Goal: Task Accomplishment & Management: Use online tool/utility

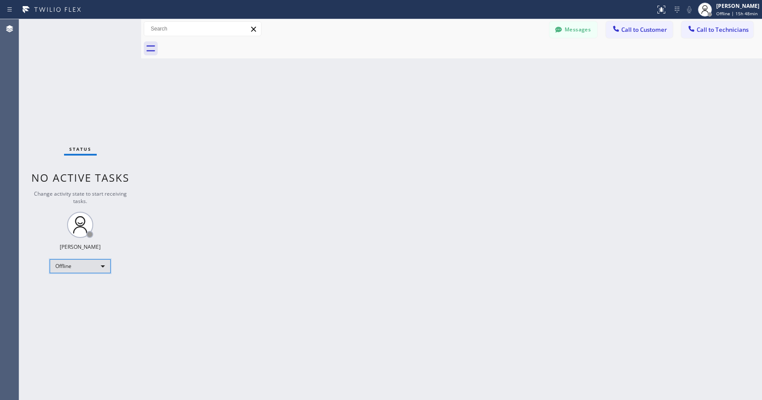
click at [81, 270] on div "Offline" at bounding box center [80, 266] width 61 height 14
click at [80, 297] on li "Unavailable" at bounding box center [79, 300] width 59 height 10
click at [90, 85] on div "Status No active tasks Change activity state to start receiving tasks. [PERSON_…" at bounding box center [80, 209] width 122 height 381
click at [85, 101] on div "Status No active tasks Change activity state to start receiving tasks. [PERSON_…" at bounding box center [80, 209] width 122 height 381
click at [98, 67] on div "Status No active tasks Change activity state to start receiving tasks. [PERSON_…" at bounding box center [80, 209] width 122 height 381
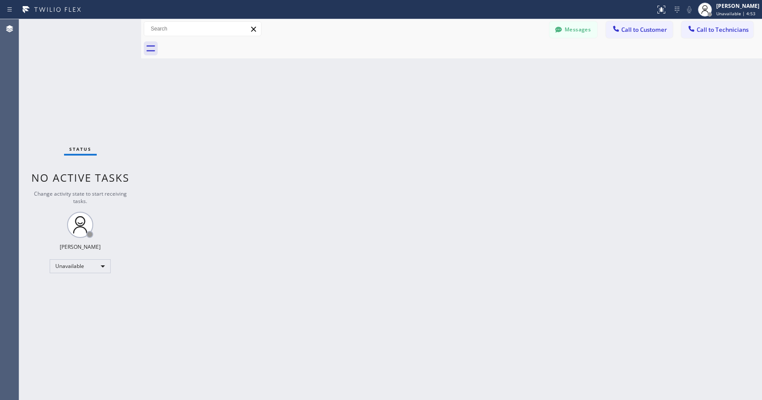
click at [88, 67] on div "Status No active tasks Change activity state to start receiving tasks. [PERSON_…" at bounding box center [80, 209] width 122 height 381
click at [66, 82] on div "Status No active tasks Change activity state to start receiving tasks. [PERSON_…" at bounding box center [80, 209] width 122 height 381
click at [59, 104] on div "Status No active tasks Change activity state to start receiving tasks. [PERSON_…" at bounding box center [80, 209] width 122 height 381
drag, startPoint x: 82, startPoint y: 90, endPoint x: 43, endPoint y: 253, distance: 167.2
click at [82, 92] on div "Status No active tasks Change activity state to start receiving tasks. [PERSON_…" at bounding box center [80, 209] width 122 height 381
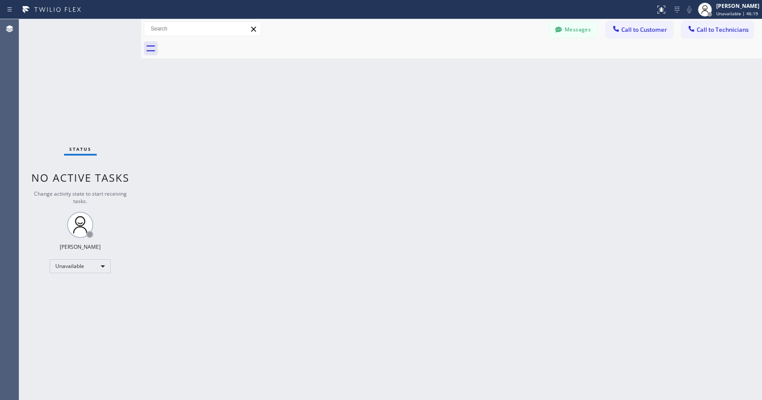
click at [72, 53] on div "Status No active tasks Change activity state to start receiving tasks. [PERSON_…" at bounding box center [80, 209] width 122 height 381
click at [70, 77] on div "Status No active tasks Change activity state to start receiving tasks. [PERSON_…" at bounding box center [80, 209] width 122 height 381
click at [85, 99] on div "Status No active tasks Change activity state to start receiving tasks. [PERSON_…" at bounding box center [80, 209] width 122 height 381
click at [73, 72] on div "Status No active tasks Change activity state to start receiving tasks. [PERSON_…" at bounding box center [80, 209] width 122 height 381
click at [85, 91] on div "Status No active tasks Change activity state to start receiving tasks. [PERSON_…" at bounding box center [80, 209] width 122 height 381
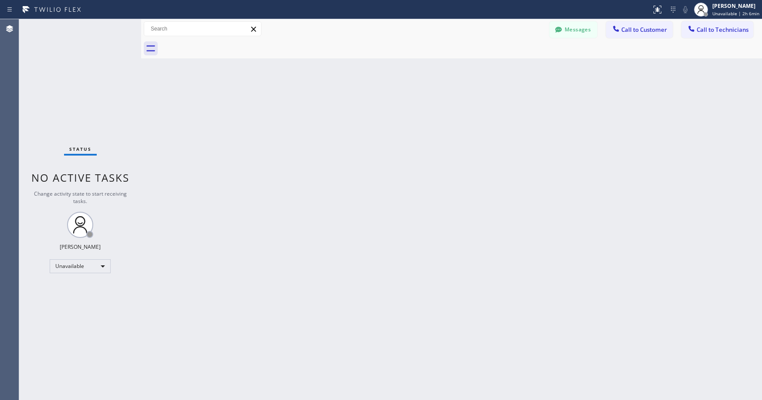
drag, startPoint x: 78, startPoint y: 85, endPoint x: 44, endPoint y: 194, distance: 114.1
click at [78, 87] on div "Status No active tasks Change activity state to start receiving tasks. [PERSON_…" at bounding box center [80, 209] width 122 height 381
drag, startPoint x: 65, startPoint y: 67, endPoint x: 442, endPoint y: 53, distance: 376.7
click at [66, 67] on div "Status No active tasks Change activity state to start receiving tasks. [PERSON_…" at bounding box center [80, 209] width 122 height 381
click at [721, 31] on span "Call to Technicians" at bounding box center [723, 30] width 52 height 8
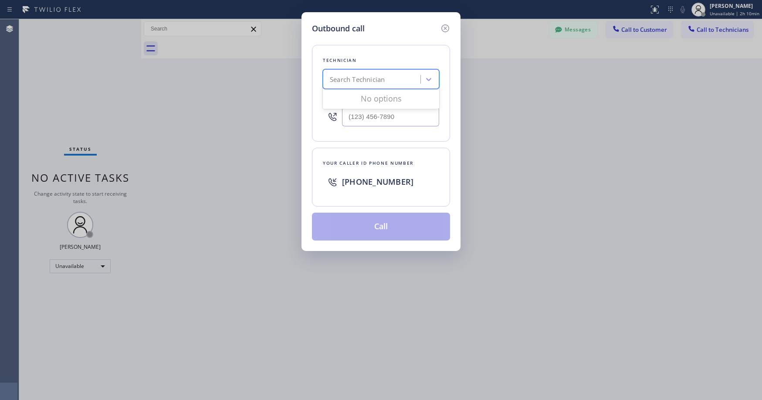
click at [359, 78] on div "Search Technician" at bounding box center [357, 80] width 55 height 10
type input "izilyav"
click at [359, 98] on div "[PERSON_NAME]" at bounding box center [381, 98] width 116 height 16
type input "[PHONE_NUMBER]"
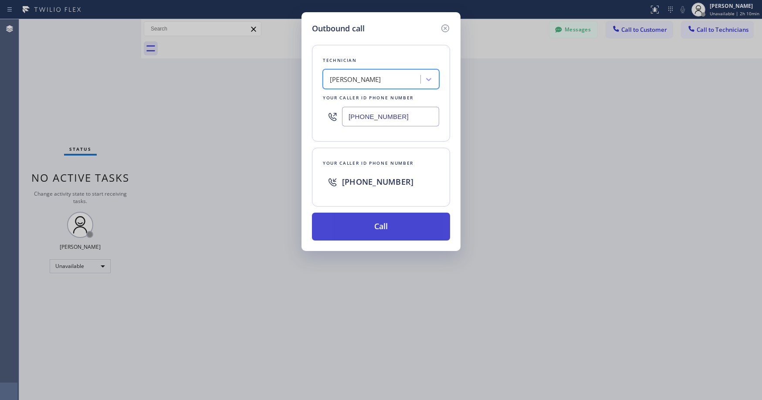
click at [370, 230] on button "Call" at bounding box center [381, 227] width 138 height 28
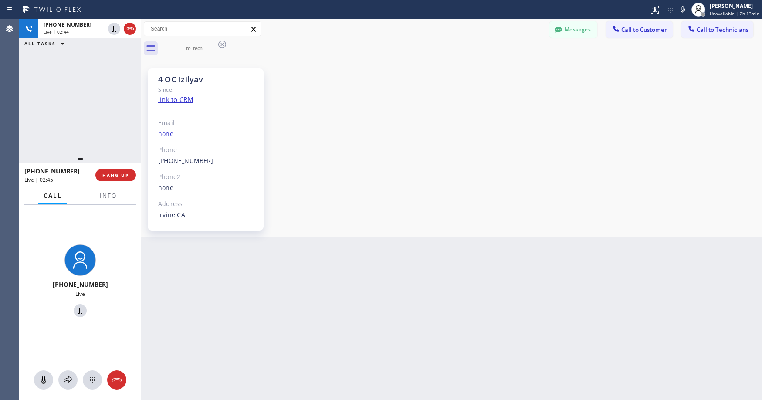
click at [90, 71] on div "[PHONE_NUMBER] Live | 02:44 ALL TASKS ALL TASKS ACTIVE TASKS TASKS IN WRAP UP" at bounding box center [80, 85] width 122 height 133
click at [94, 102] on div "[PHONE_NUMBER] Live | 02:59 ALL TASKS ALL TASKS ACTIVE TASKS TASKS IN WRAP UP" at bounding box center [80, 85] width 122 height 133
click at [70, 92] on div "[PHONE_NUMBER] Live | 03:07 ALL TASKS ALL TASKS ACTIVE TASKS TASKS IN WRAP UP" at bounding box center [80, 85] width 122 height 133
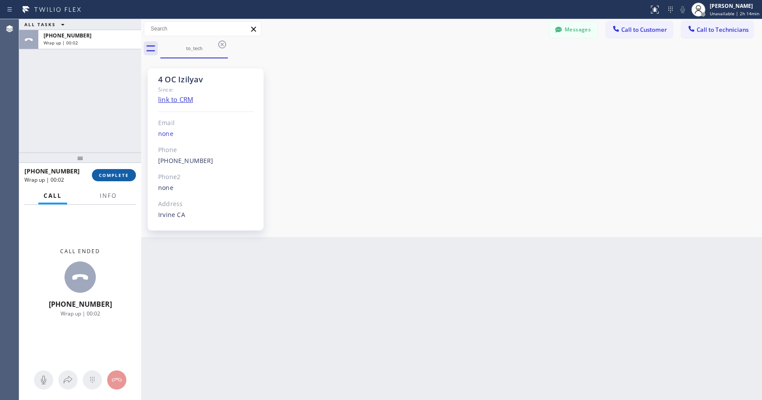
click at [113, 178] on span "COMPLETE" at bounding box center [114, 175] width 30 height 6
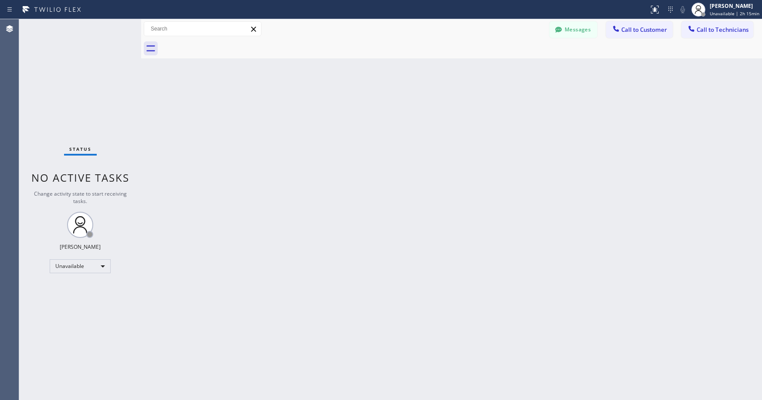
drag, startPoint x: 61, startPoint y: 67, endPoint x: 58, endPoint y: 259, distance: 192.2
click at [61, 74] on div "Status No active tasks Change activity state to start receiving tasks. [PERSON_…" at bounding box center [80, 209] width 122 height 381
click at [76, 92] on div "Status No active tasks Change activity state to start receiving tasks. [PERSON_…" at bounding box center [80, 209] width 122 height 381
drag, startPoint x: 67, startPoint y: 54, endPoint x: 67, endPoint y: 86, distance: 32.7
click at [67, 56] on div "Status No active tasks Change activity state to start receiving tasks. [PERSON_…" at bounding box center [80, 209] width 122 height 381
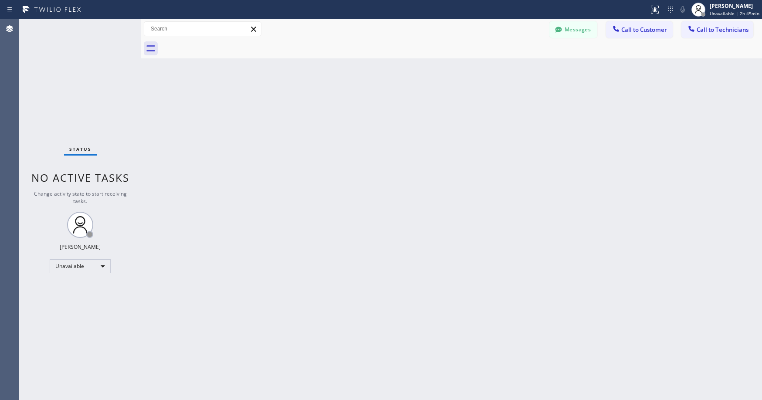
click at [50, 67] on div "Status No active tasks Change activity state to start receiving tasks. [PERSON_…" at bounding box center [80, 209] width 122 height 381
click at [67, 54] on div "Status No active tasks Change activity state to start receiving tasks. [PERSON_…" at bounding box center [80, 209] width 122 height 381
click at [78, 60] on div "Status No active tasks Change activity state to start receiving tasks. [PERSON_…" at bounding box center [80, 209] width 122 height 381
drag, startPoint x: 79, startPoint y: 105, endPoint x: 48, endPoint y: 279, distance: 177.1
click at [79, 105] on div "Status No active tasks Change activity state to start receiving tasks. [PERSON_…" at bounding box center [80, 209] width 122 height 381
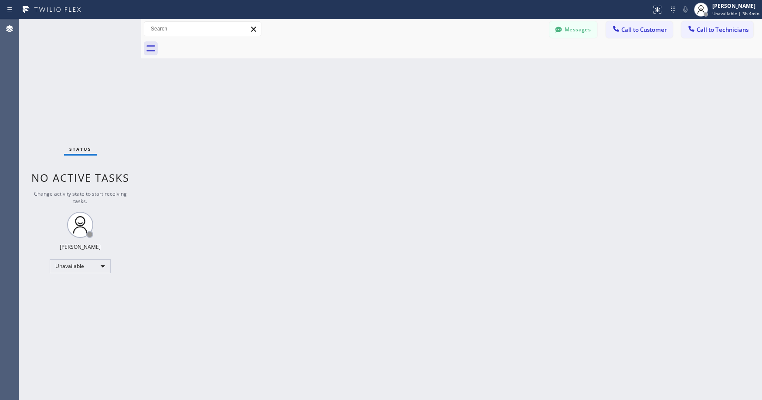
drag, startPoint x: 85, startPoint y: 79, endPoint x: 376, endPoint y: 224, distance: 324.2
click at [85, 80] on div "Status No active tasks Change activity state to start receiving tasks. [PERSON_…" at bounding box center [80, 209] width 122 height 381
drag, startPoint x: 71, startPoint y: 75, endPoint x: 60, endPoint y: 253, distance: 177.6
click at [71, 76] on div "Status No active tasks Change activity state to start receiving tasks. [PERSON_…" at bounding box center [80, 209] width 122 height 381
click at [55, 52] on div "Status No active tasks Change activity state to start receiving tasks. [PERSON_…" at bounding box center [80, 209] width 122 height 381
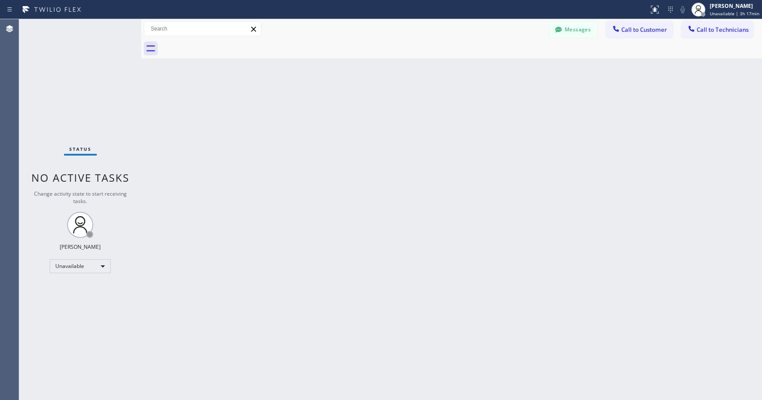
click at [67, 64] on div "Status No active tasks Change activity state to start receiving tasks. [PERSON_…" at bounding box center [80, 209] width 122 height 381
click at [75, 91] on div "Status No active tasks Change activity state to start receiving tasks. [PERSON_…" at bounding box center [80, 209] width 122 height 381
drag, startPoint x: 88, startPoint y: 69, endPoint x: 78, endPoint y: 130, distance: 61.7
click at [88, 71] on div "Status No active tasks Change activity state to start receiving tasks. [PERSON_…" at bounding box center [80, 209] width 122 height 381
click at [73, 271] on div "Unavailable" at bounding box center [80, 266] width 61 height 14
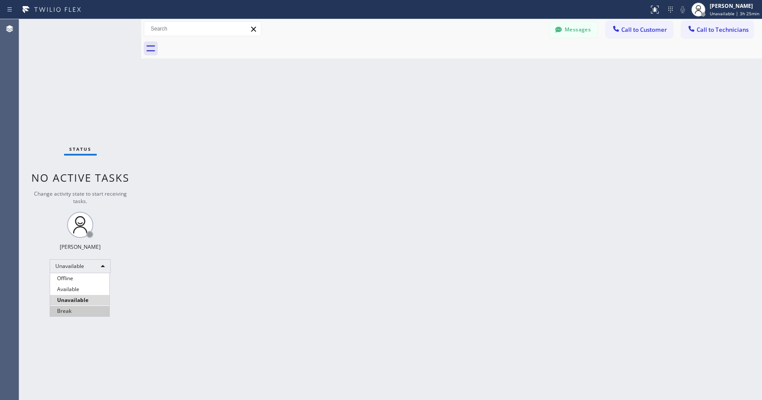
click at [73, 307] on li "Break" at bounding box center [79, 311] width 59 height 10
click at [96, 105] on div "Status No active tasks Change activity state to start receiving tasks. [PERSON_…" at bounding box center [80, 209] width 122 height 381
click at [103, 68] on div "Status No active tasks Change activity state to start receiving tasks. [PERSON_…" at bounding box center [80, 209] width 122 height 381
